Goal: Task Accomplishment & Management: Manage account settings

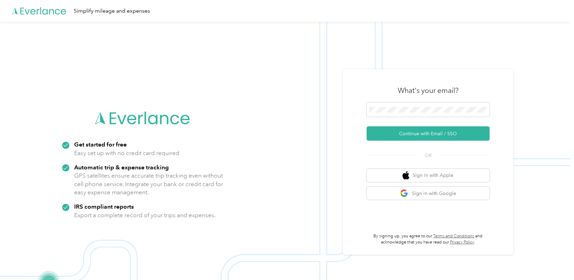
click at [416, 126] on form "Continue with Email / SSO" at bounding box center [427, 121] width 123 height 38
click at [413, 130] on button "Continue with Email / SSO" at bounding box center [427, 133] width 123 height 14
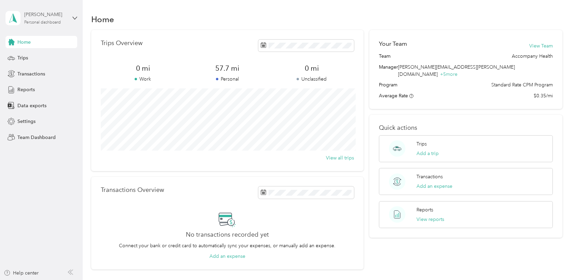
click at [39, 13] on div "[PERSON_NAME]" at bounding box center [45, 14] width 43 height 7
click at [41, 55] on div "Team dashboard" at bounding box center [30, 55] width 37 height 7
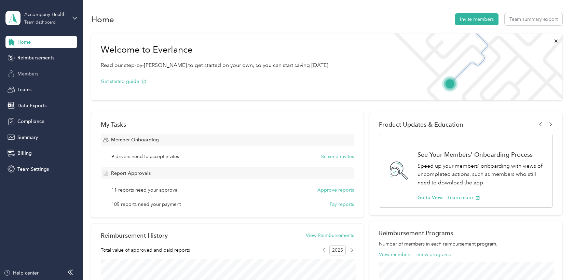
click at [34, 76] on span "Members" at bounding box center [27, 73] width 21 height 7
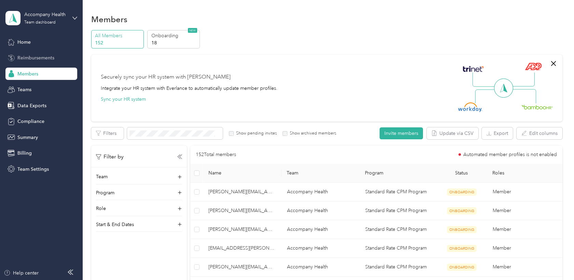
click at [38, 60] on span "Reimbursements" at bounding box center [35, 57] width 37 height 7
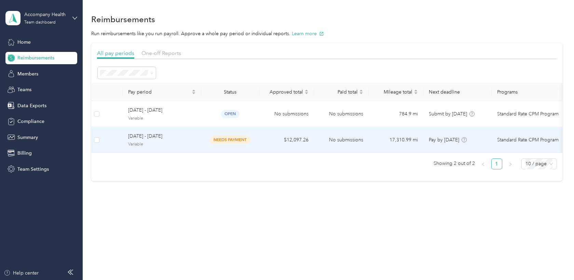
click at [327, 138] on td "No submissions" at bounding box center [341, 140] width 55 height 26
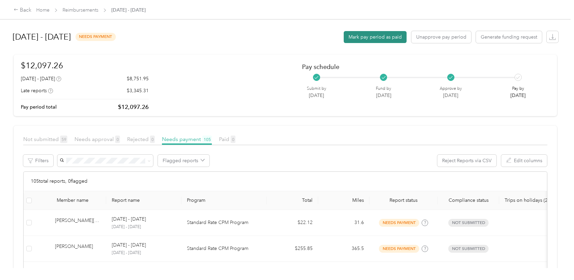
click at [377, 39] on button "Mark pay period as paid" at bounding box center [375, 37] width 63 height 12
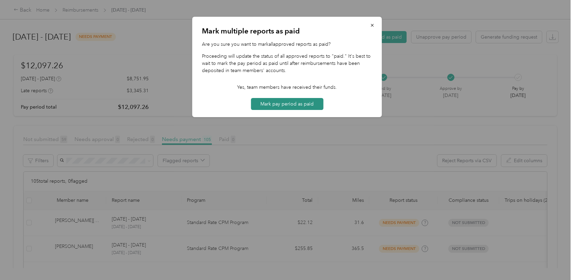
click at [291, 107] on button "Mark pay period as paid" at bounding box center [287, 104] width 72 height 12
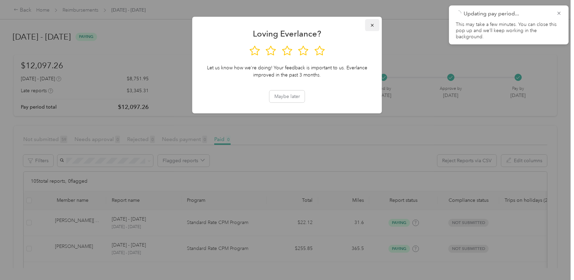
click at [371, 24] on icon "button" at bounding box center [372, 25] width 3 height 3
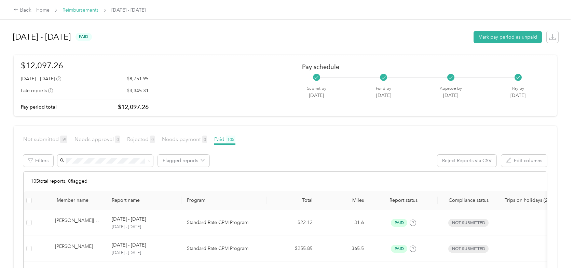
click at [96, 10] on link "Reimbursements" at bounding box center [80, 10] width 36 height 6
